Goal: Navigation & Orientation: Find specific page/section

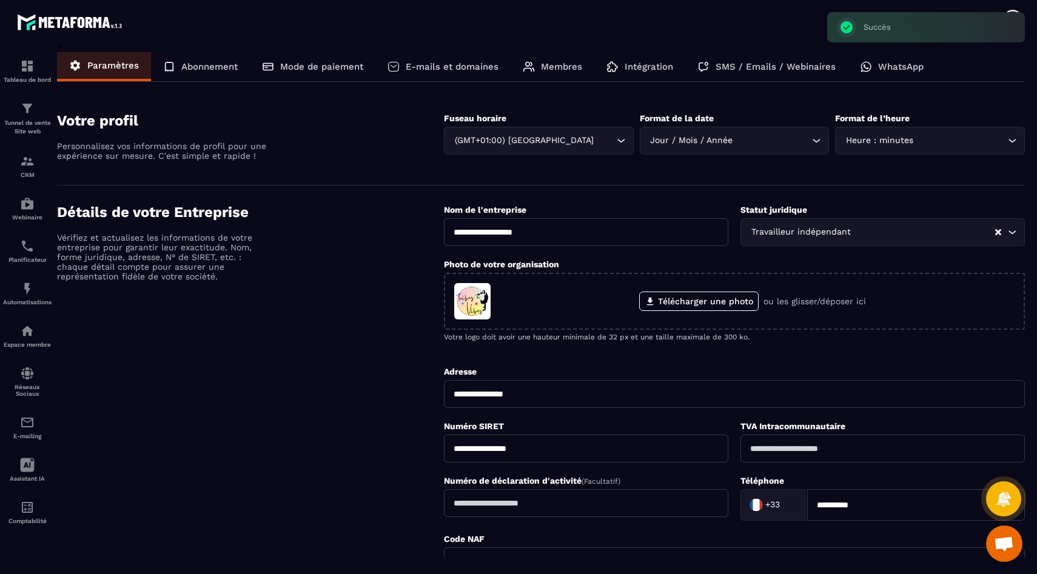
scroll to position [92, 0]
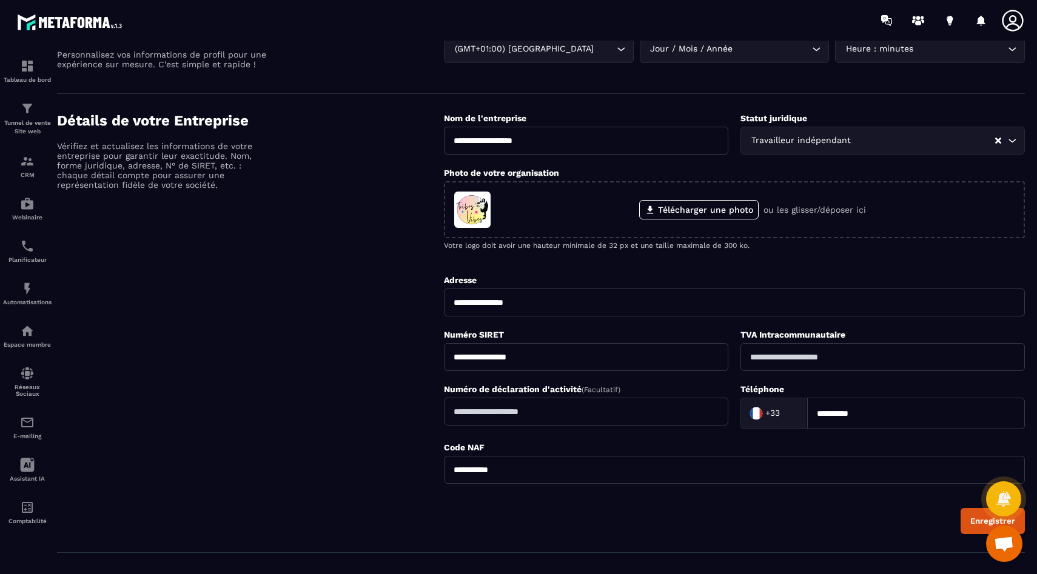
click at [1011, 22] on icon at bounding box center [1012, 20] width 21 height 21
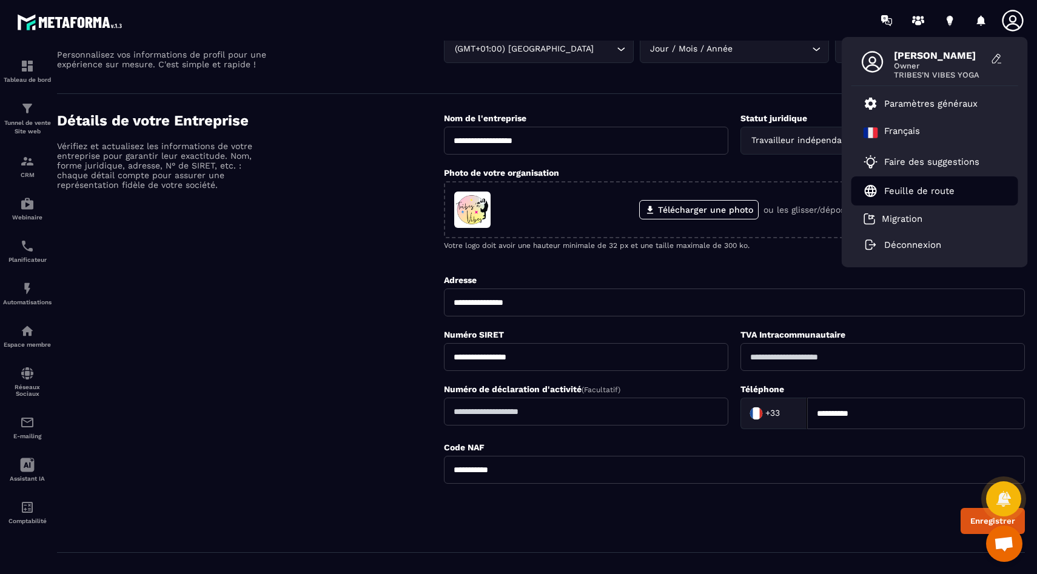
click at [919, 193] on p "Feuille de route" at bounding box center [919, 191] width 70 height 11
click at [339, 175] on div "Détails de votre Entreprise Vérifiez et actualisez les informations de votre en…" at bounding box center [250, 323] width 387 height 422
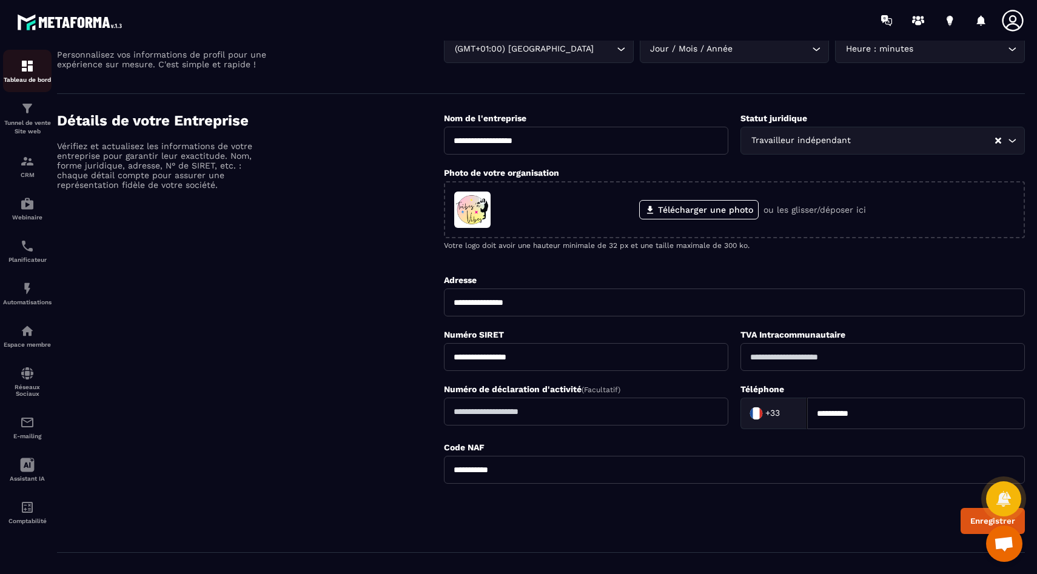
click at [33, 64] on img at bounding box center [27, 66] width 15 height 15
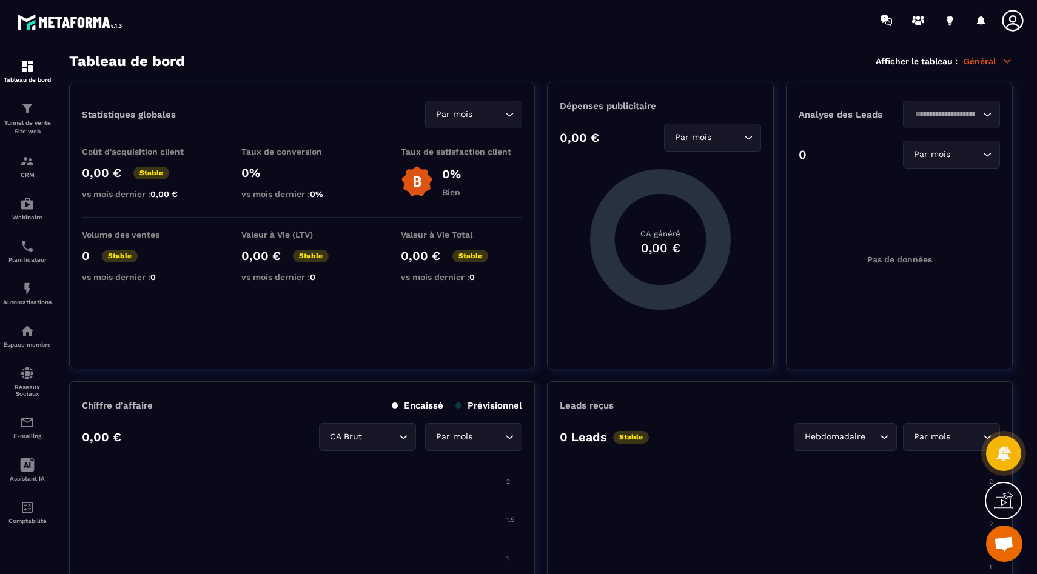
click at [1008, 62] on icon at bounding box center [1007, 61] width 11 height 11
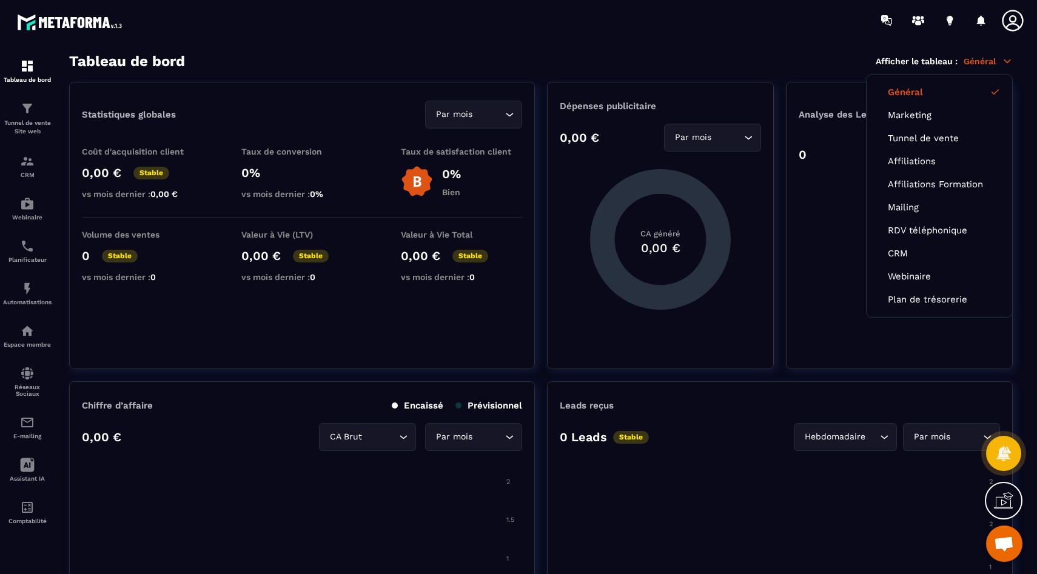
click at [1008, 62] on icon at bounding box center [1007, 61] width 11 height 11
click at [1002, 62] on icon at bounding box center [1007, 61] width 11 height 11
click at [818, 58] on div "Tableau de bord Afficher le tableau : Général Général Marketing Tunnel de vente…" at bounding box center [540, 61] width 943 height 17
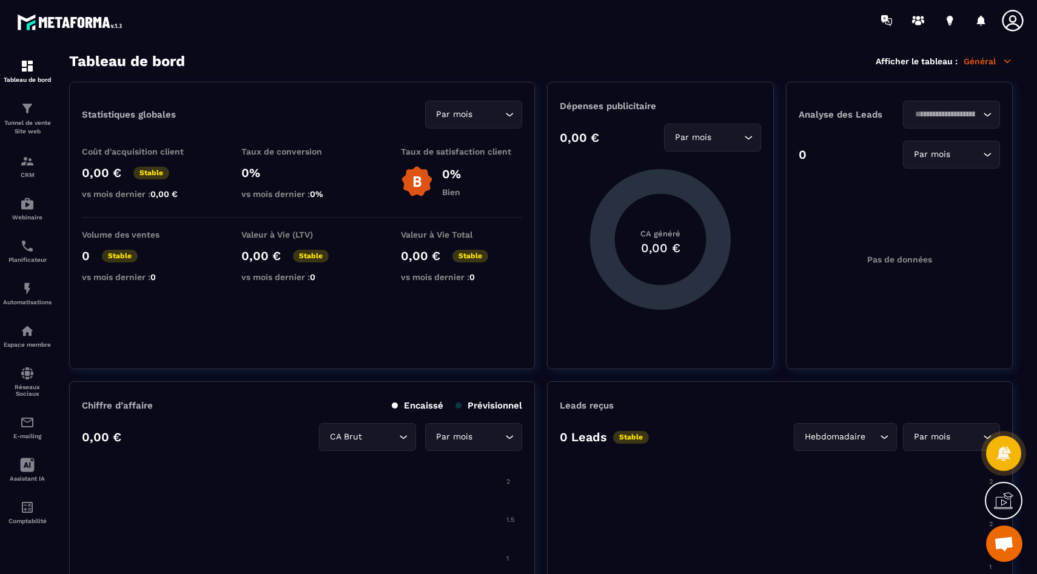
click at [672, 359] on div "Dépenses publicitaire 0,00 € Par mois Loading... CA généré 0,00 €" at bounding box center [660, 225] width 227 height 287
click at [991, 351] on div "Analyse des Leads Loading... 0 Par mois Loading... Pas de données" at bounding box center [899, 225] width 227 height 287
click at [30, 111] on img at bounding box center [27, 108] width 15 height 15
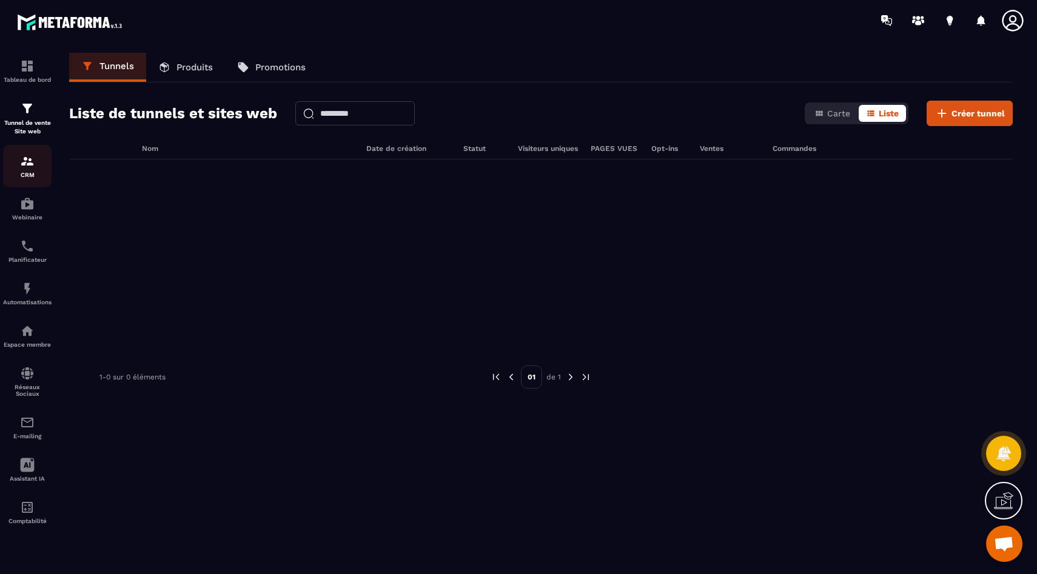
click at [26, 172] on div "CRM" at bounding box center [27, 166] width 49 height 24
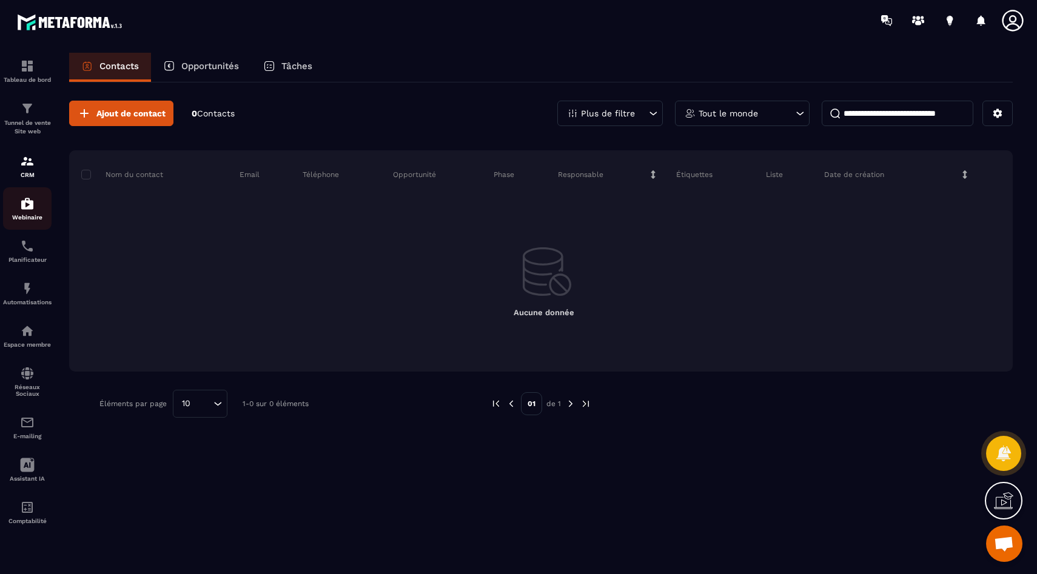
click at [35, 215] on p "Webinaire" at bounding box center [27, 217] width 49 height 7
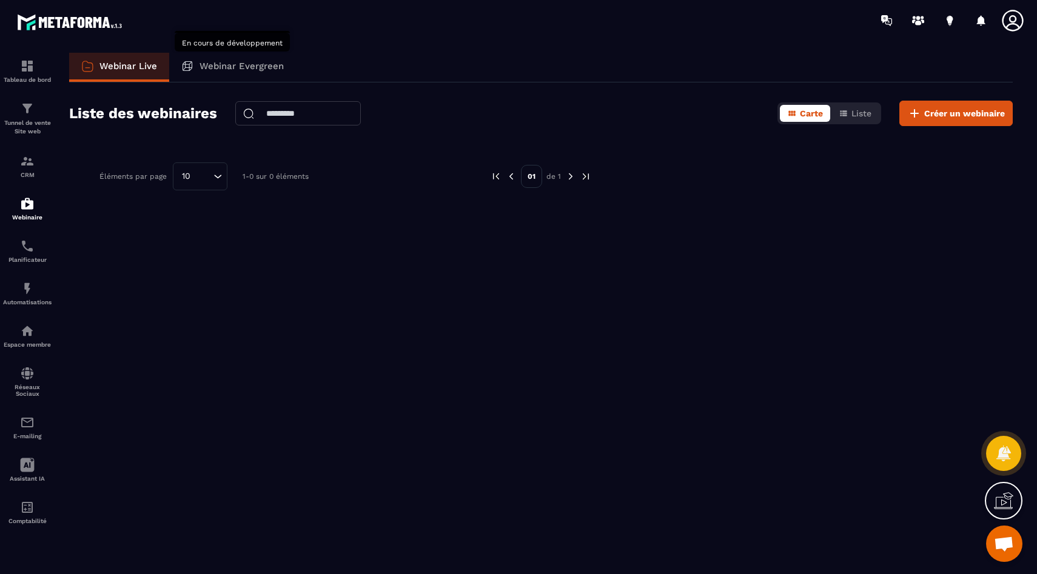
click at [236, 65] on p "Webinar Evergreen" at bounding box center [241, 66] width 84 height 11
click at [225, 65] on p "Webinar Evergreen" at bounding box center [241, 66] width 84 height 11
click at [209, 67] on p "Webinar Evergreen" at bounding box center [241, 66] width 84 height 11
click at [264, 62] on p "Webinar Evergreen" at bounding box center [241, 66] width 84 height 11
click at [270, 65] on p "Webinar Evergreen" at bounding box center [241, 66] width 84 height 11
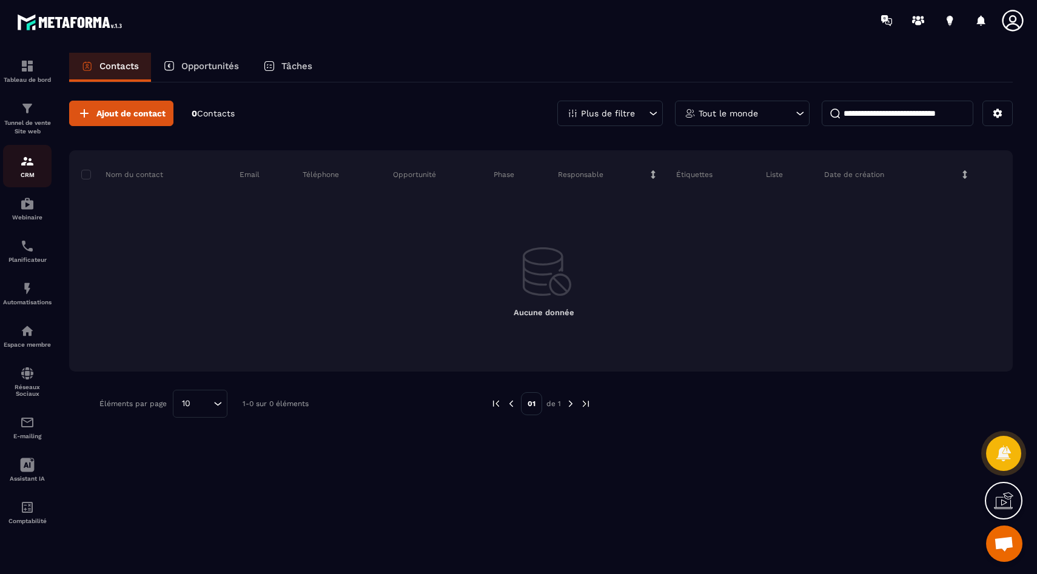
click at [29, 169] on div "CRM" at bounding box center [27, 166] width 49 height 24
click at [204, 69] on p "Opportunités" at bounding box center [210, 66] width 58 height 11
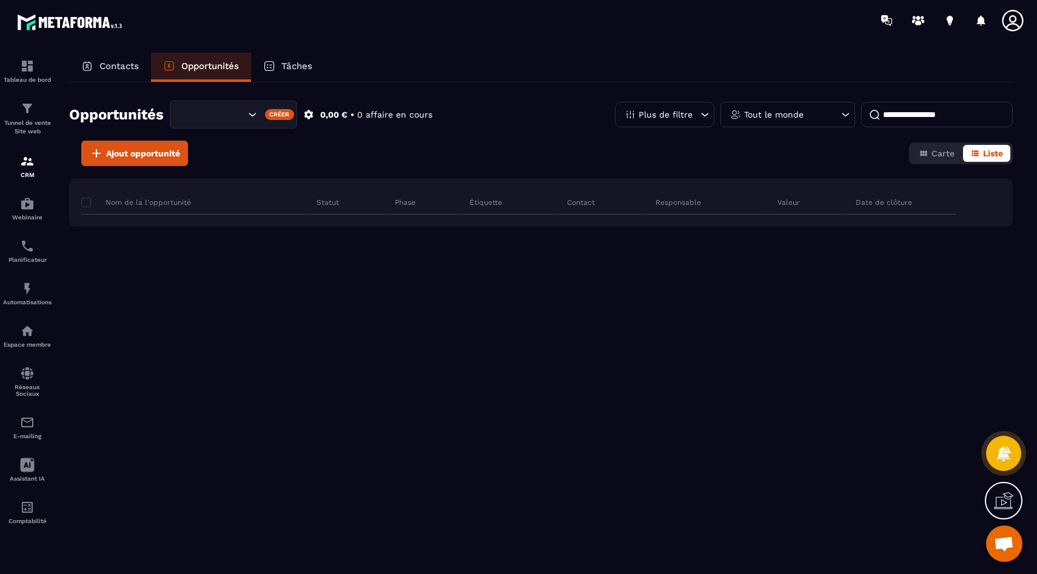
click at [282, 64] on div "Tâches" at bounding box center [287, 67] width 73 height 29
